Goal: Communication & Community: Answer question/provide support

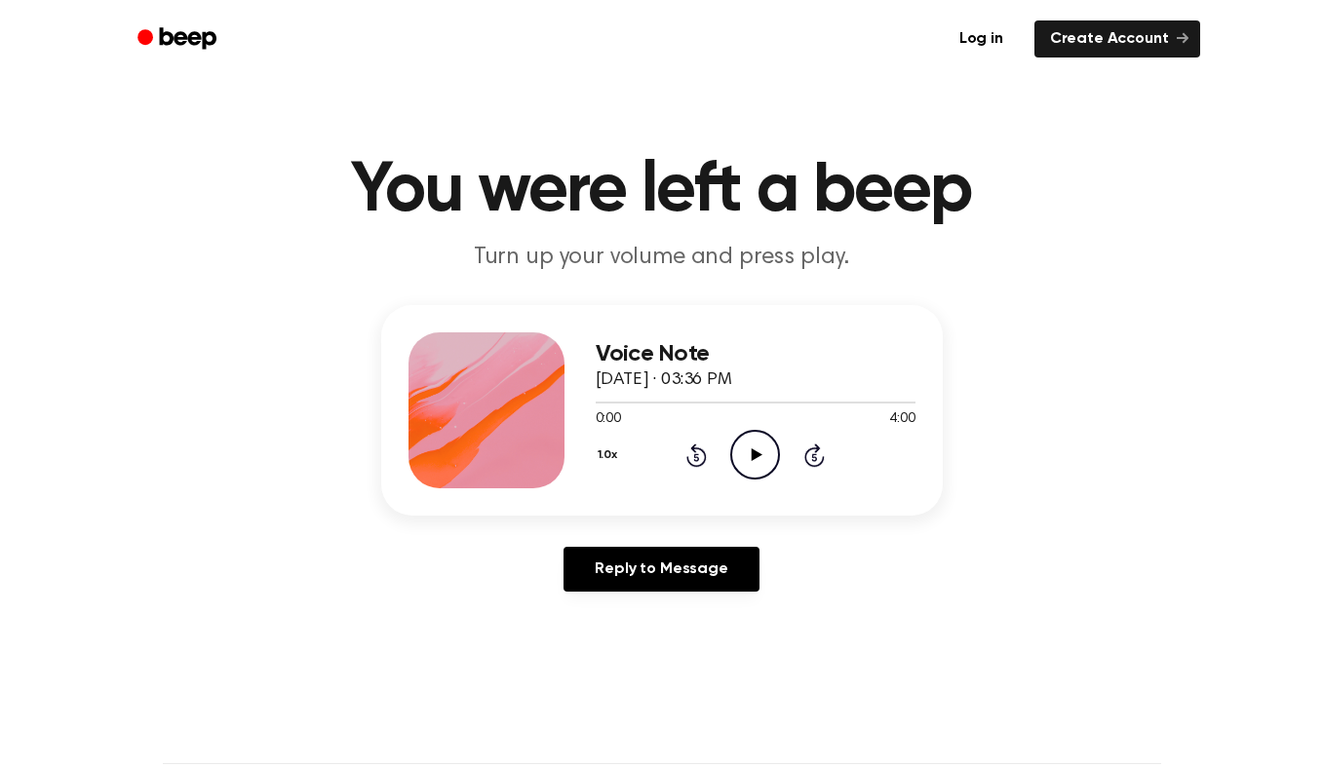
click at [752, 453] on icon at bounding box center [757, 455] width 11 height 13
click at [749, 458] on icon "Pause Audio" at bounding box center [755, 455] width 50 height 50
click at [749, 458] on icon "Play Audio" at bounding box center [755, 455] width 50 height 50
click at [818, 460] on icon "Skip 5 seconds" at bounding box center [814, 455] width 21 height 25
click at [691, 452] on icon "Rewind 5 seconds" at bounding box center [696, 455] width 21 height 25
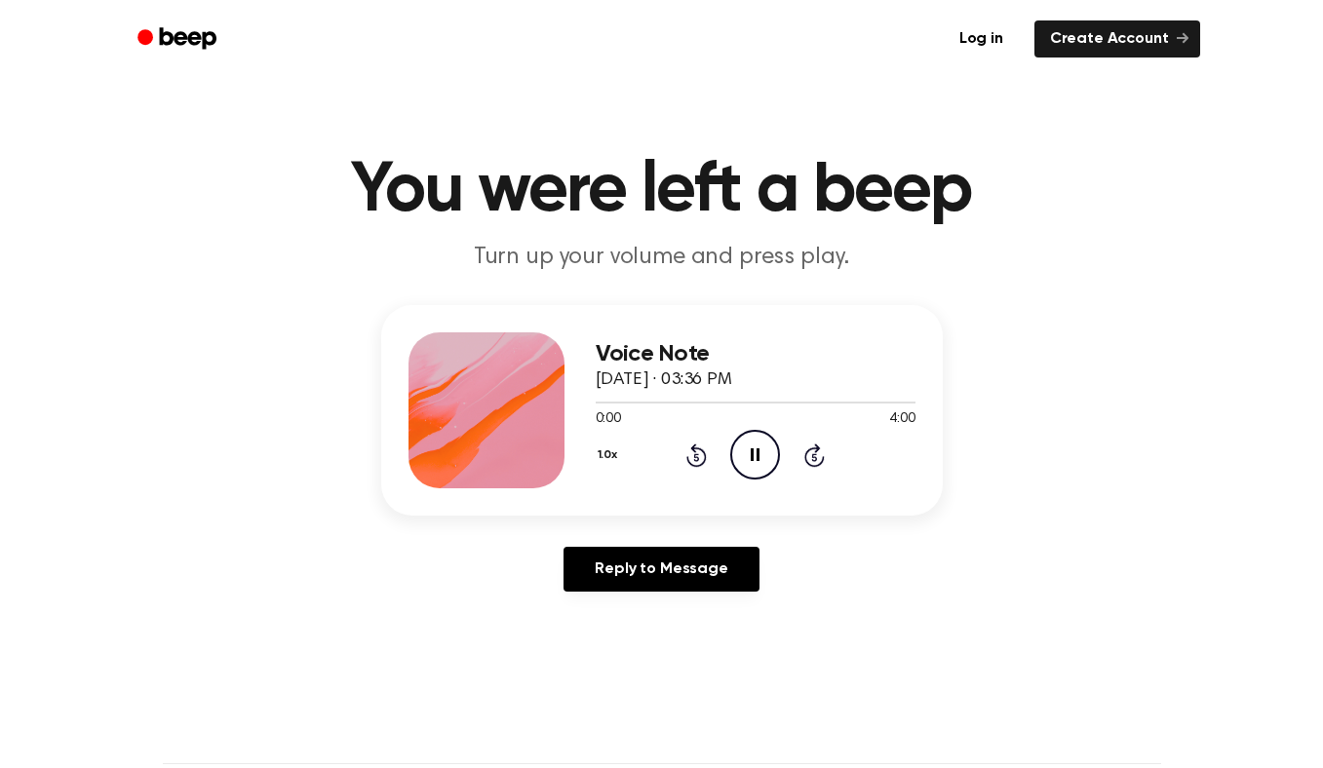
click at [753, 451] on icon at bounding box center [755, 455] width 9 height 13
click at [749, 452] on icon "Play Audio" at bounding box center [755, 455] width 50 height 50
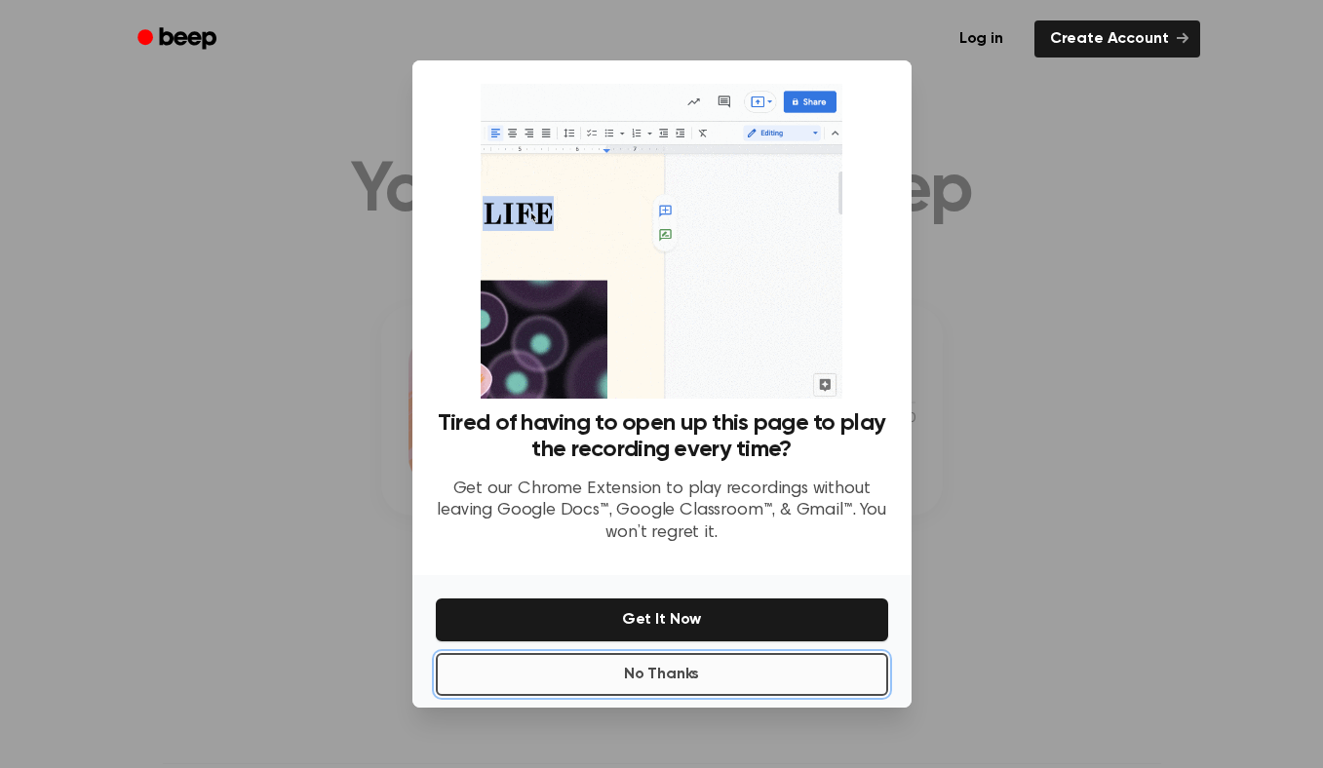
click at [652, 671] on button "No Thanks" at bounding box center [662, 674] width 452 height 43
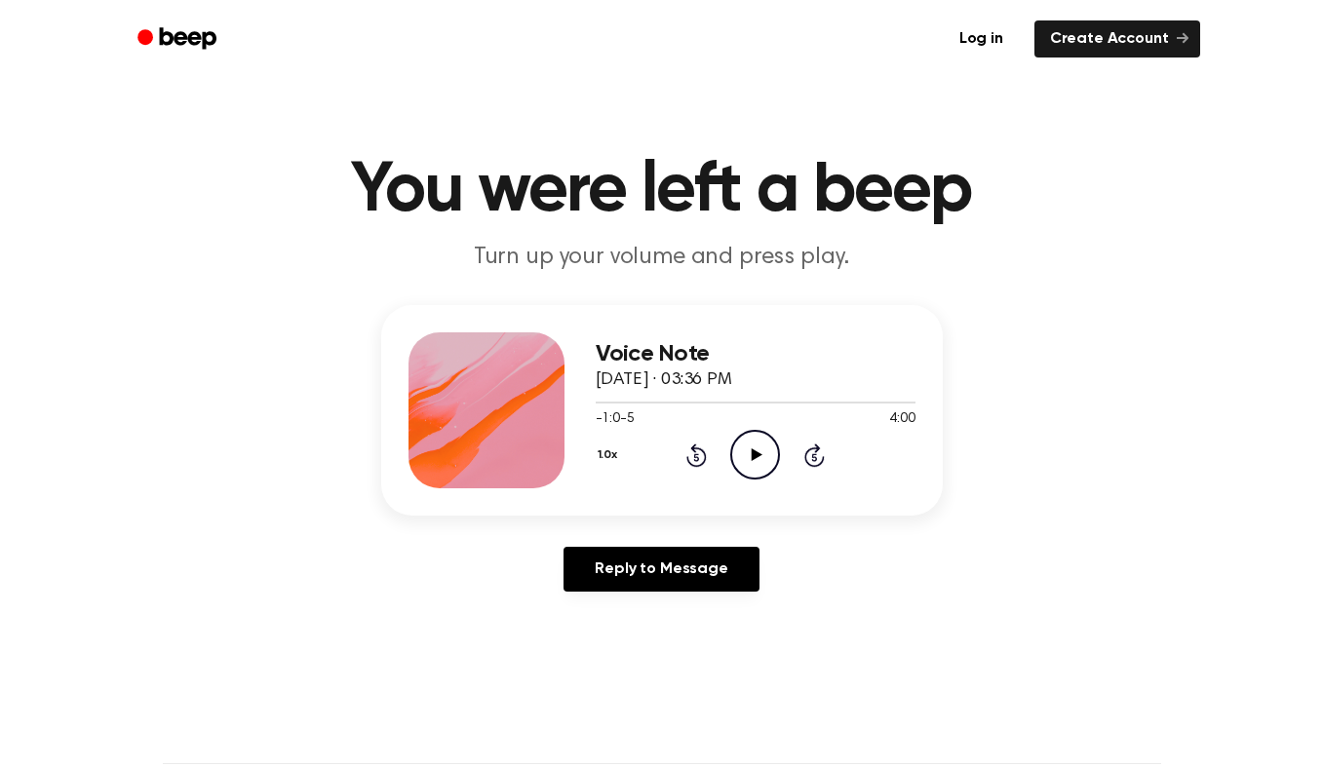
click at [759, 454] on icon at bounding box center [757, 455] width 11 height 13
drag, startPoint x: 593, startPoint y: 402, endPoint x: 648, endPoint y: 409, distance: 55.0
click at [648, 409] on div at bounding box center [756, 402] width 320 height 16
drag, startPoint x: 590, startPoint y: 403, endPoint x: 645, endPoint y: 403, distance: 54.6
click at [645, 403] on div at bounding box center [756, 402] width 320 height 16
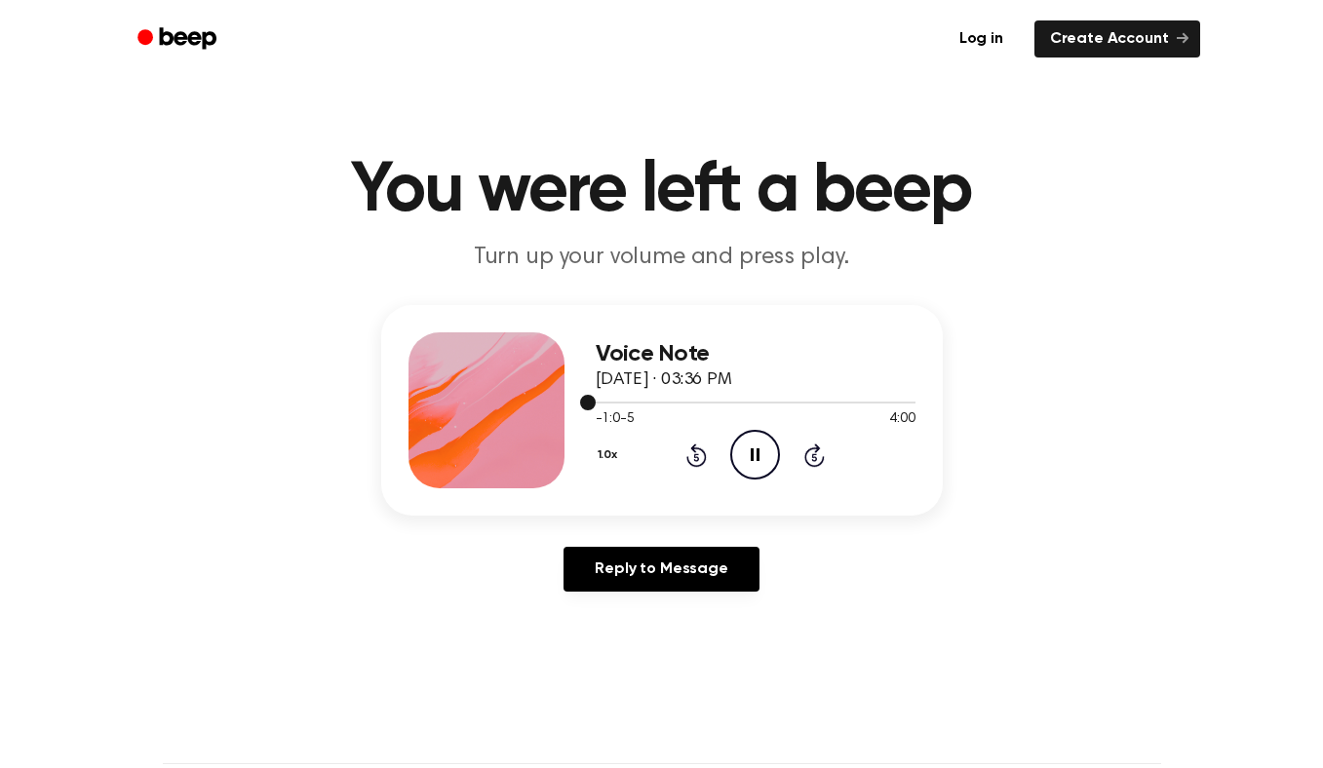
click at [645, 403] on div at bounding box center [756, 403] width 320 height 2
click at [613, 421] on span "-1:0-5" at bounding box center [615, 420] width 39 height 20
click at [706, 458] on icon at bounding box center [697, 455] width 20 height 23
click at [690, 455] on icon "Rewind 5 seconds" at bounding box center [696, 455] width 21 height 25
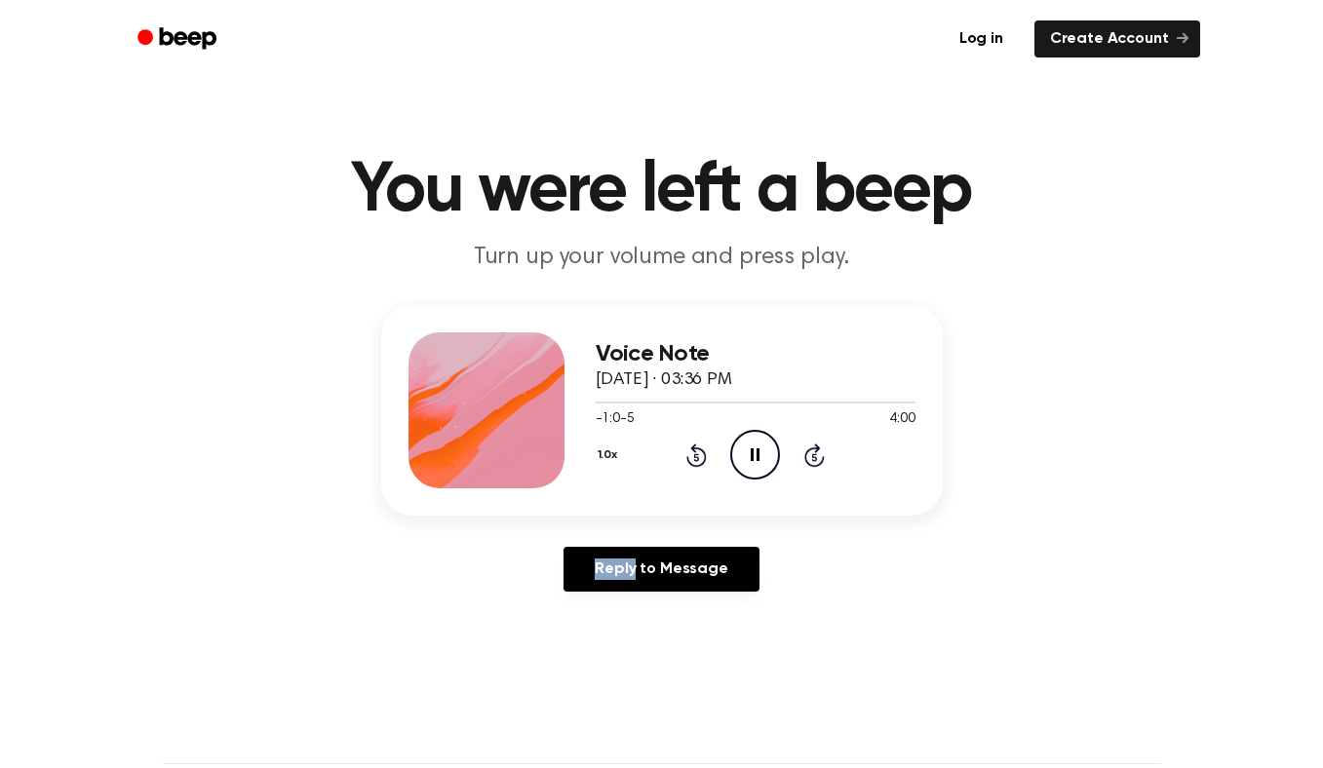
click at [690, 455] on icon "Rewind 5 seconds" at bounding box center [696, 455] width 21 height 25
click at [804, 453] on icon "Skip 5 seconds" at bounding box center [814, 455] width 21 height 25
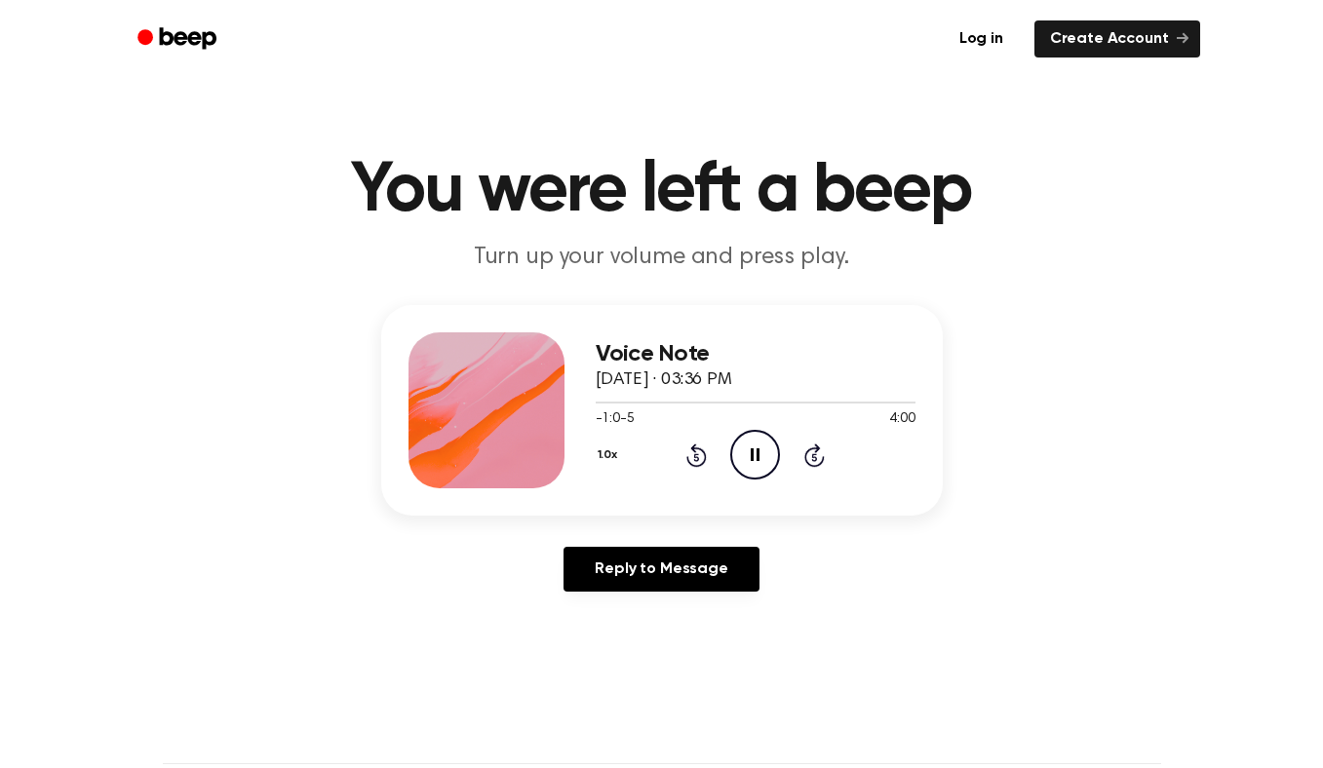
click at [763, 453] on icon "Pause Audio" at bounding box center [755, 455] width 50 height 50
click at [763, 453] on icon "Play Audio" at bounding box center [755, 455] width 50 height 50
click at [747, 455] on icon "Play Audio" at bounding box center [755, 455] width 50 height 50
click at [697, 456] on icon "Rewind 5 seconds" at bounding box center [696, 455] width 21 height 25
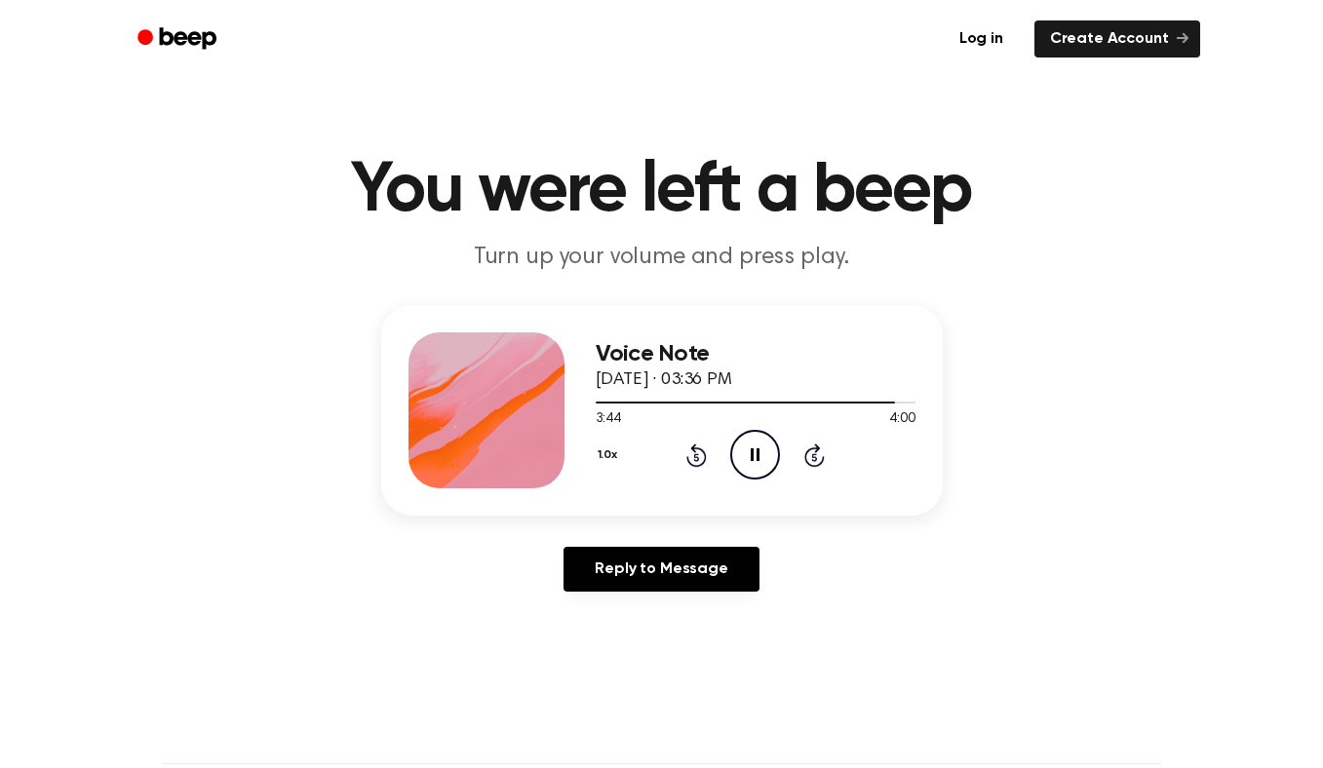
click at [694, 453] on icon at bounding box center [697, 455] width 20 height 23
click at [753, 465] on icon "Pause Audio" at bounding box center [755, 455] width 50 height 50
click at [711, 580] on link "Reply to Message" at bounding box center [661, 569] width 195 height 45
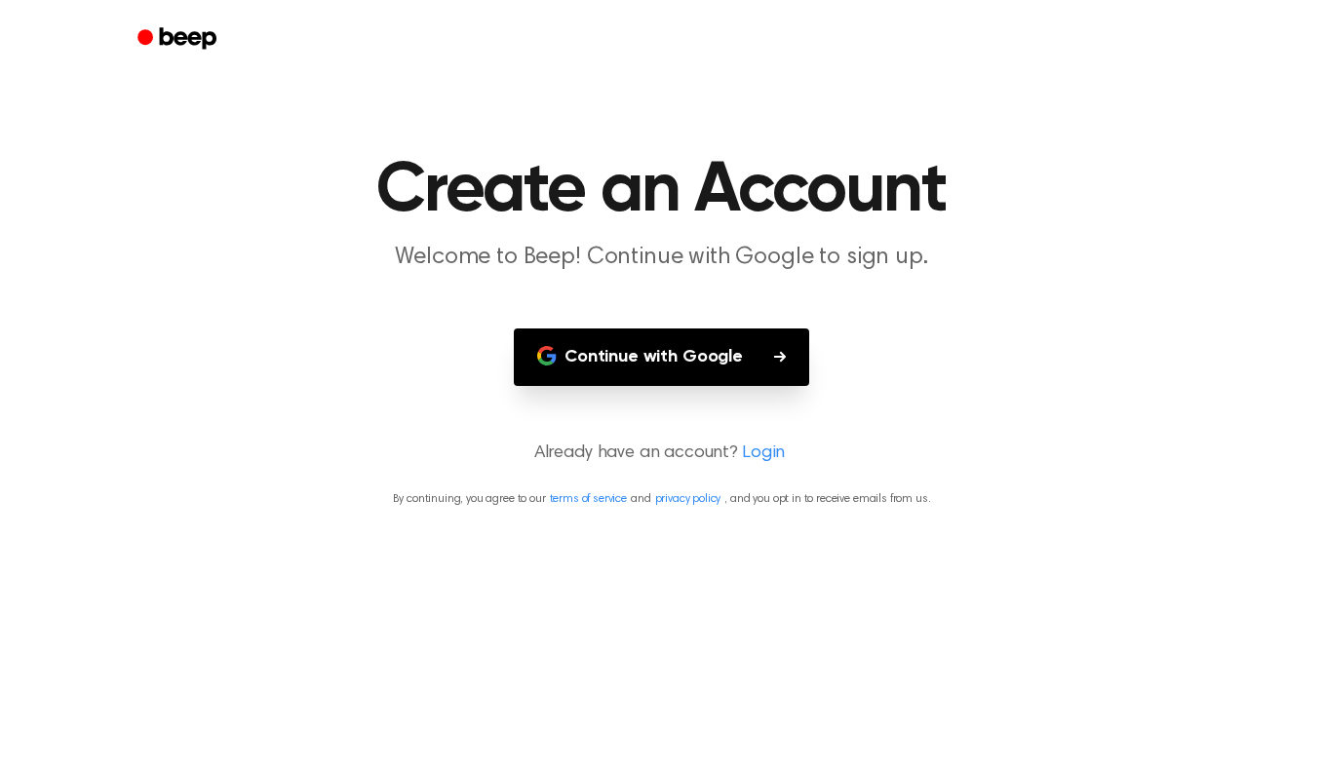
click at [728, 366] on button "Continue with Google" at bounding box center [661, 358] width 295 height 58
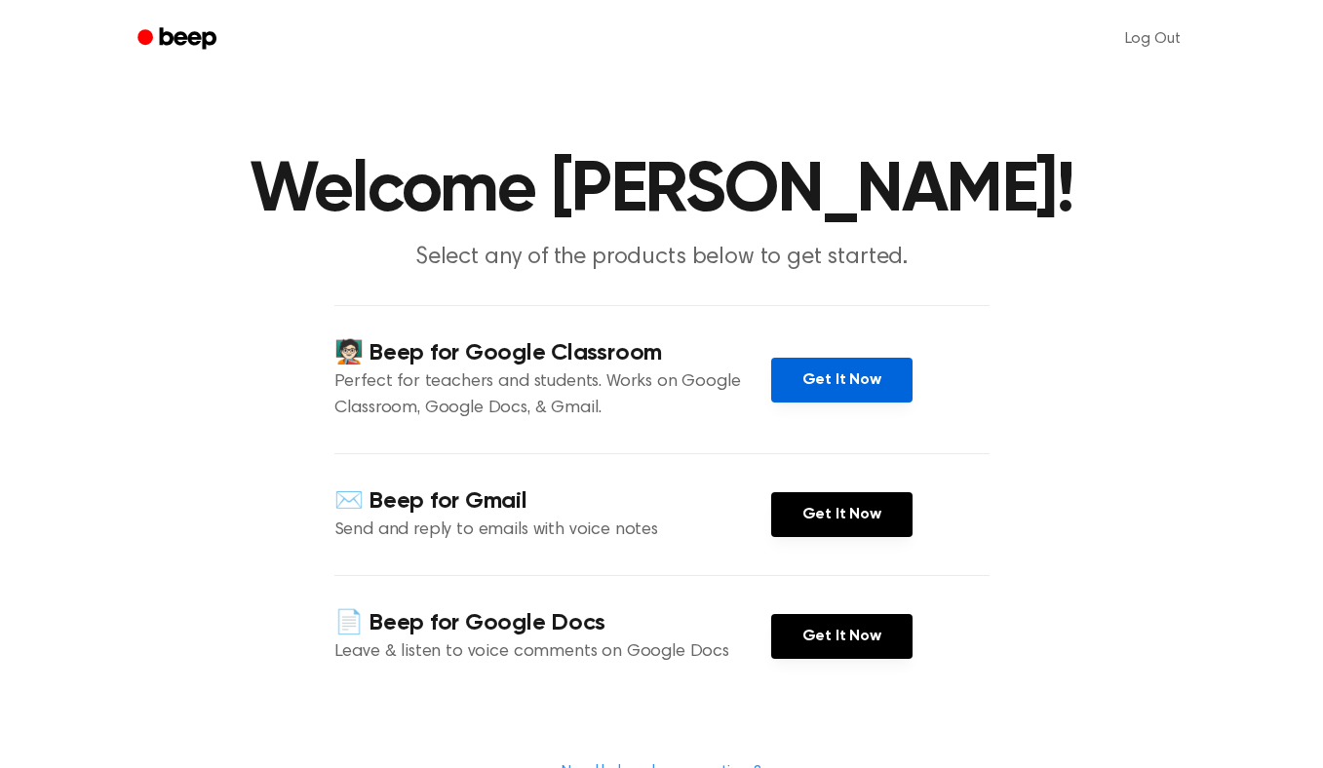
click at [822, 398] on link "Get It Now" at bounding box center [841, 380] width 141 height 45
click at [176, 24] on icon "Beep" at bounding box center [178, 38] width 83 height 28
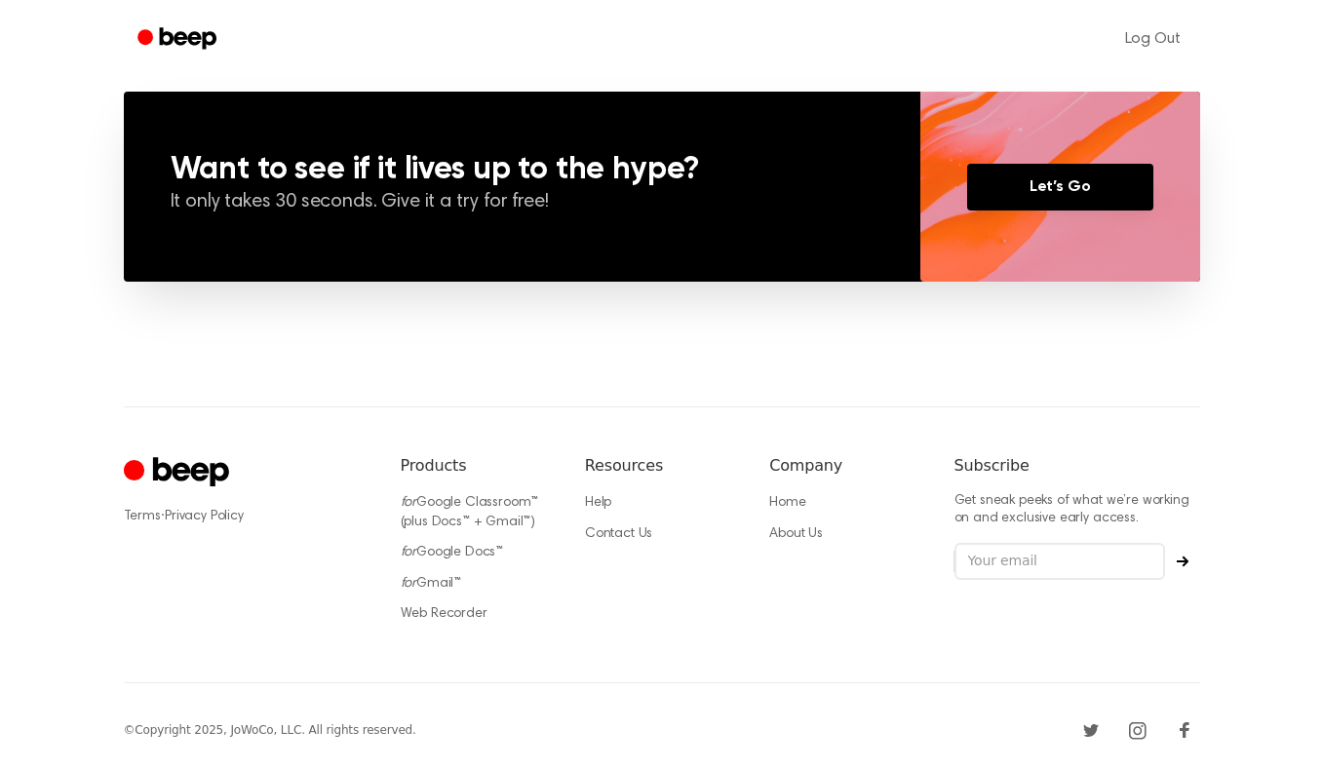
scroll to position [1430, 0]
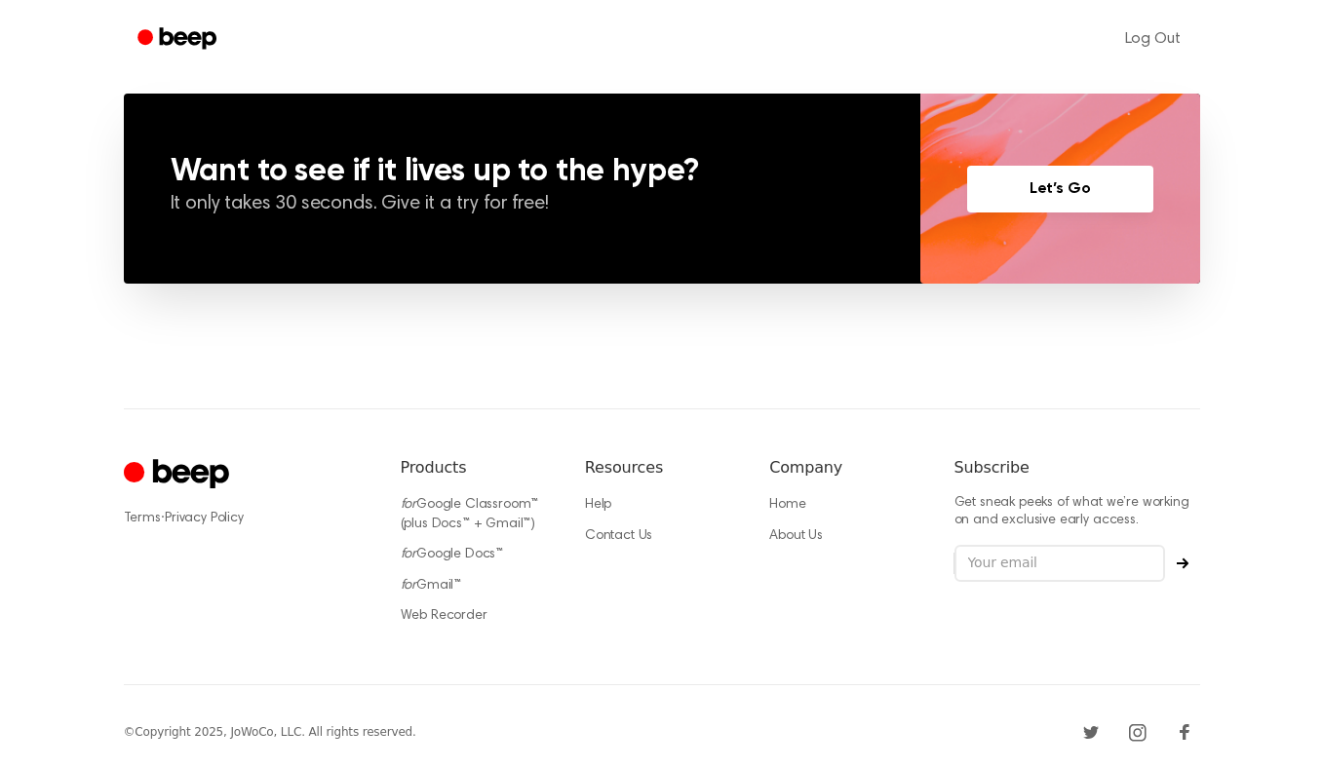
click at [1119, 204] on link "Let’s Go" at bounding box center [1060, 189] width 186 height 47
